Goal: Find specific page/section

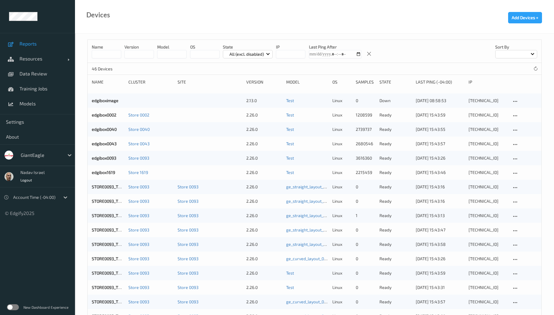
click at [31, 43] on span "Reports" at bounding box center [43, 44] width 49 height 6
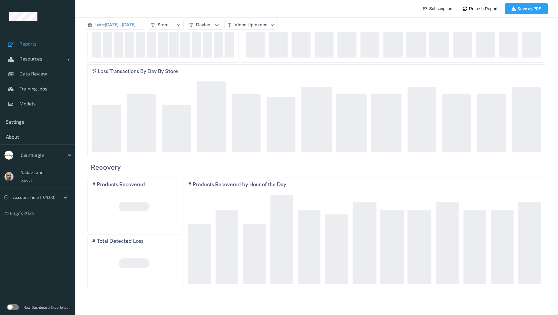
scroll to position [234, 0]
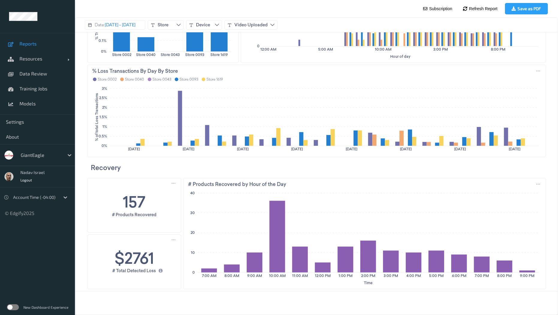
click at [16, 307] on label at bounding box center [13, 308] width 12 height 6
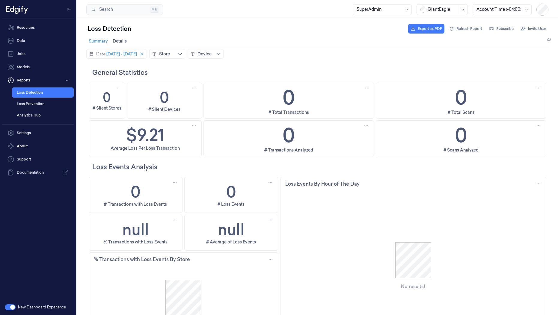
scroll to position [6, 0]
